Goal: Obtain resource: Obtain resource

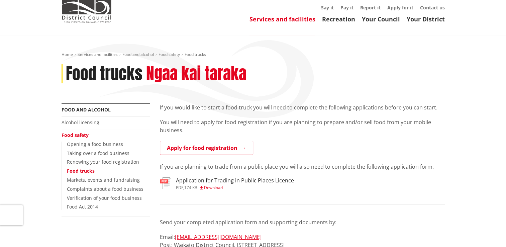
scroll to position [33, 0]
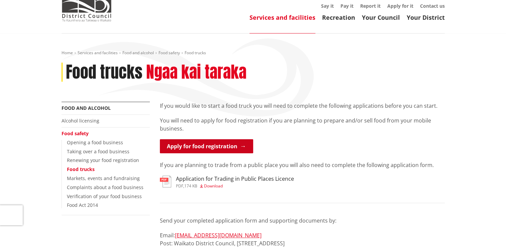
click at [229, 145] on link "Apply for food registration" at bounding box center [206, 146] width 93 height 14
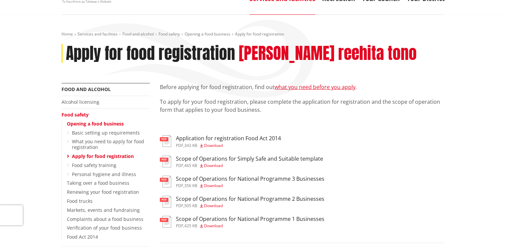
scroll to position [67, 0]
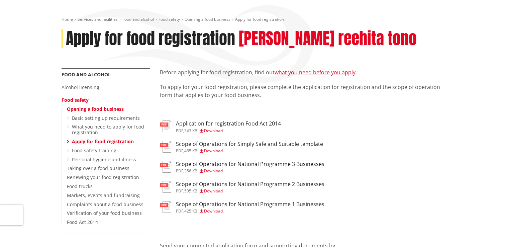
click at [221, 131] on span "Download" at bounding box center [213, 131] width 19 height 6
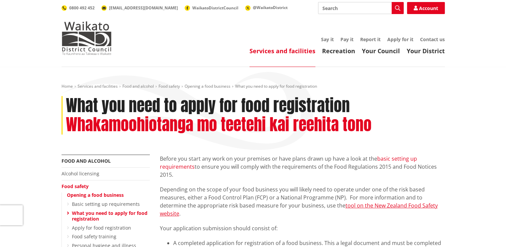
click at [405, 158] on link "basic setting up requirements" at bounding box center [288, 162] width 257 height 15
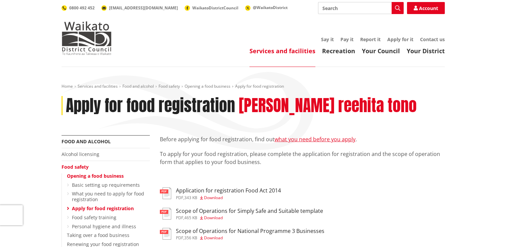
scroll to position [67, 0]
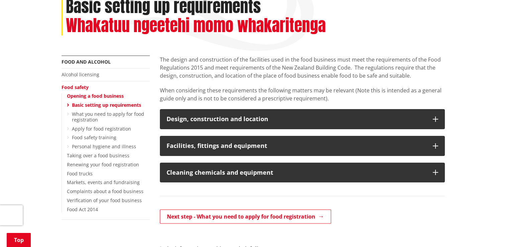
scroll to position [100, 0]
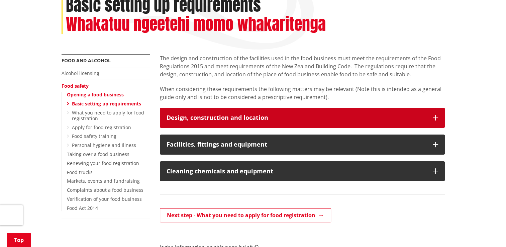
click at [436, 116] on icon "button" at bounding box center [434, 117] width 5 height 5
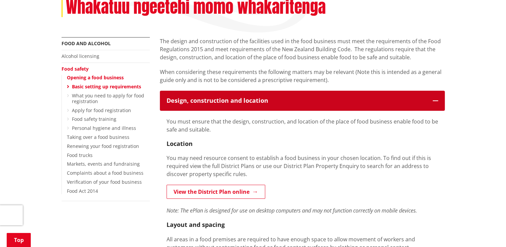
scroll to position [134, 0]
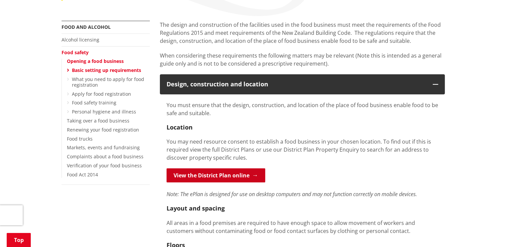
click at [226, 175] on link "View the District Plan online" at bounding box center [215, 175] width 99 height 14
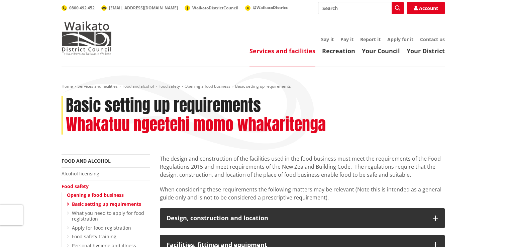
scroll to position [134, 0]
